Goal: Navigation & Orientation: Find specific page/section

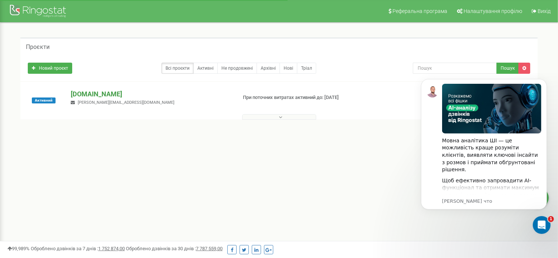
click at [95, 94] on p "[DOMAIN_NAME]" at bounding box center [151, 94] width 160 height 10
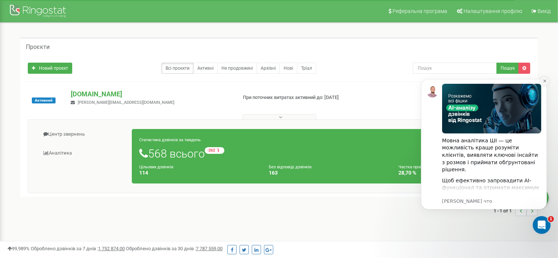
click at [546, 79] on icon "Dismiss notification" at bounding box center [544, 80] width 4 height 4
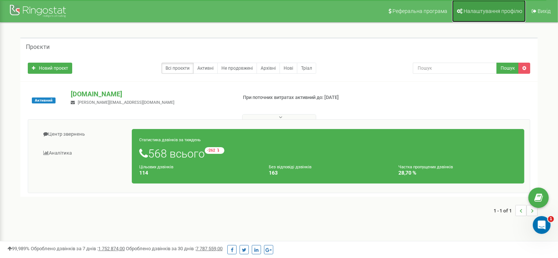
click at [496, 12] on span "Налаштування профілю" at bounding box center [493, 11] width 59 height 6
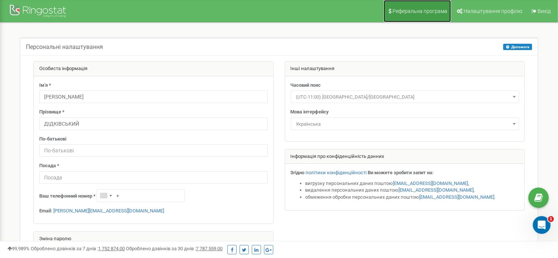
click at [414, 12] on span "Реферальна програма" at bounding box center [419, 11] width 55 height 6
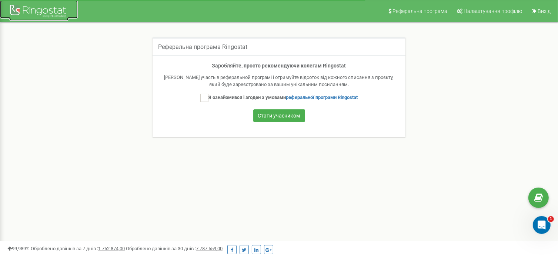
click at [37, 12] on div at bounding box center [38, 12] width 59 height 18
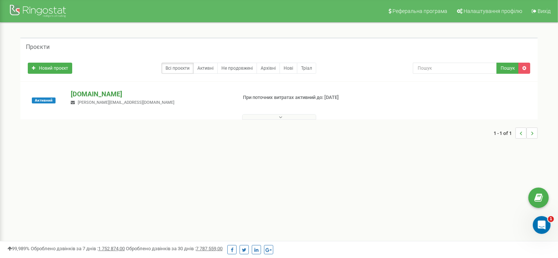
click at [87, 97] on p "[DOMAIN_NAME]" at bounding box center [151, 94] width 160 height 10
